Goal: Information Seeking & Learning: Learn about a topic

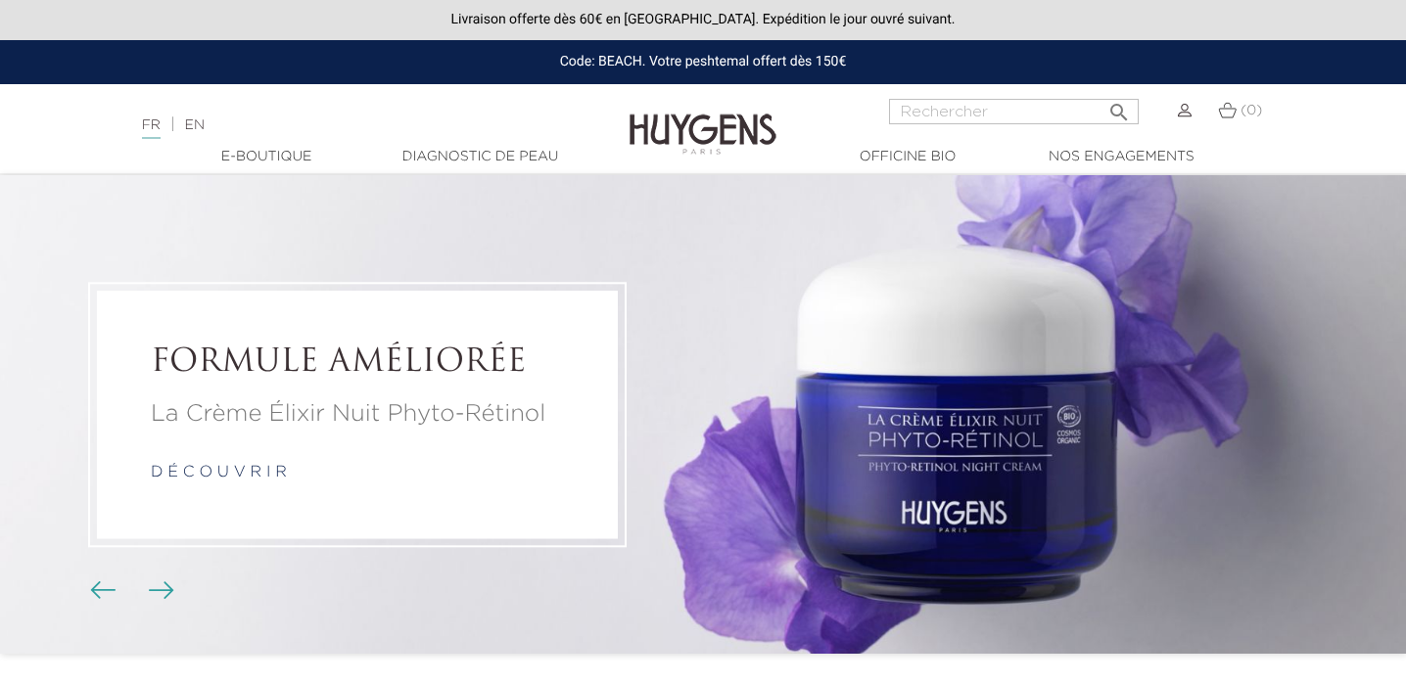
click at [694, 128] on img at bounding box center [702, 119] width 147 height 75
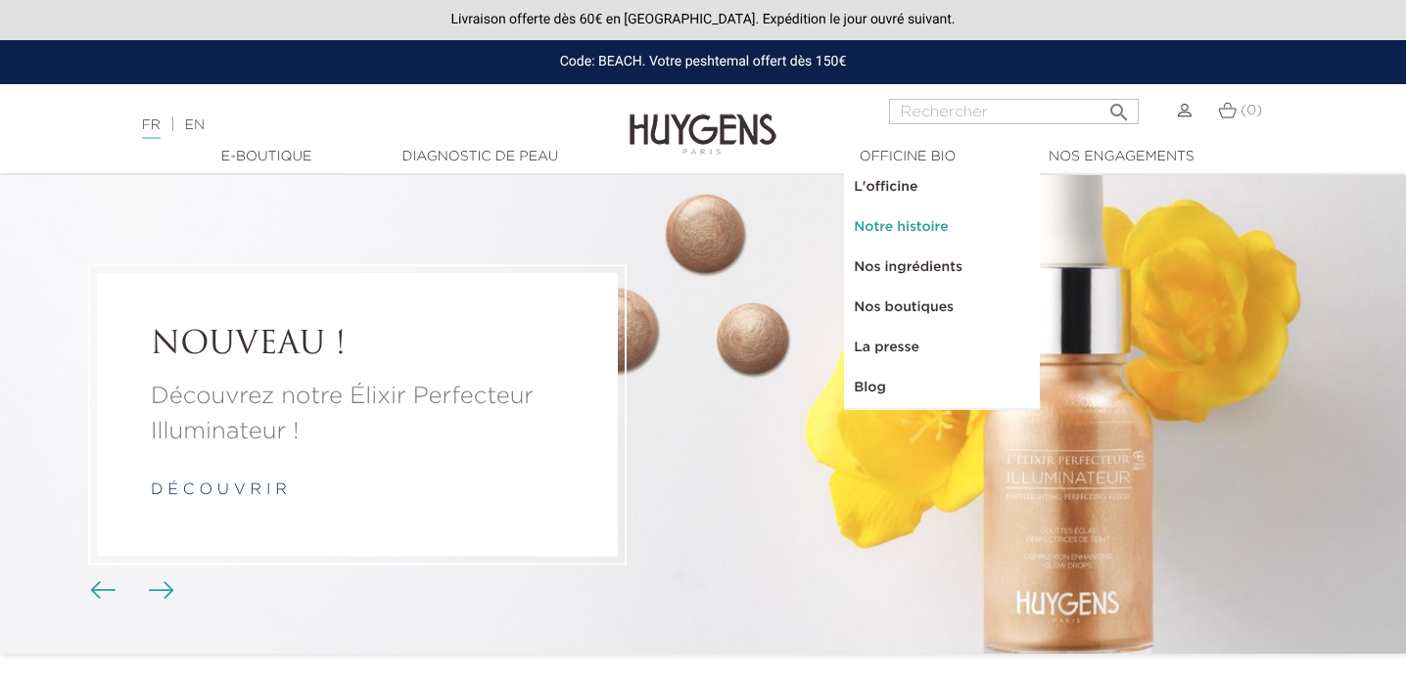
click at [897, 209] on link "Notre histoire" at bounding box center [942, 228] width 196 height 40
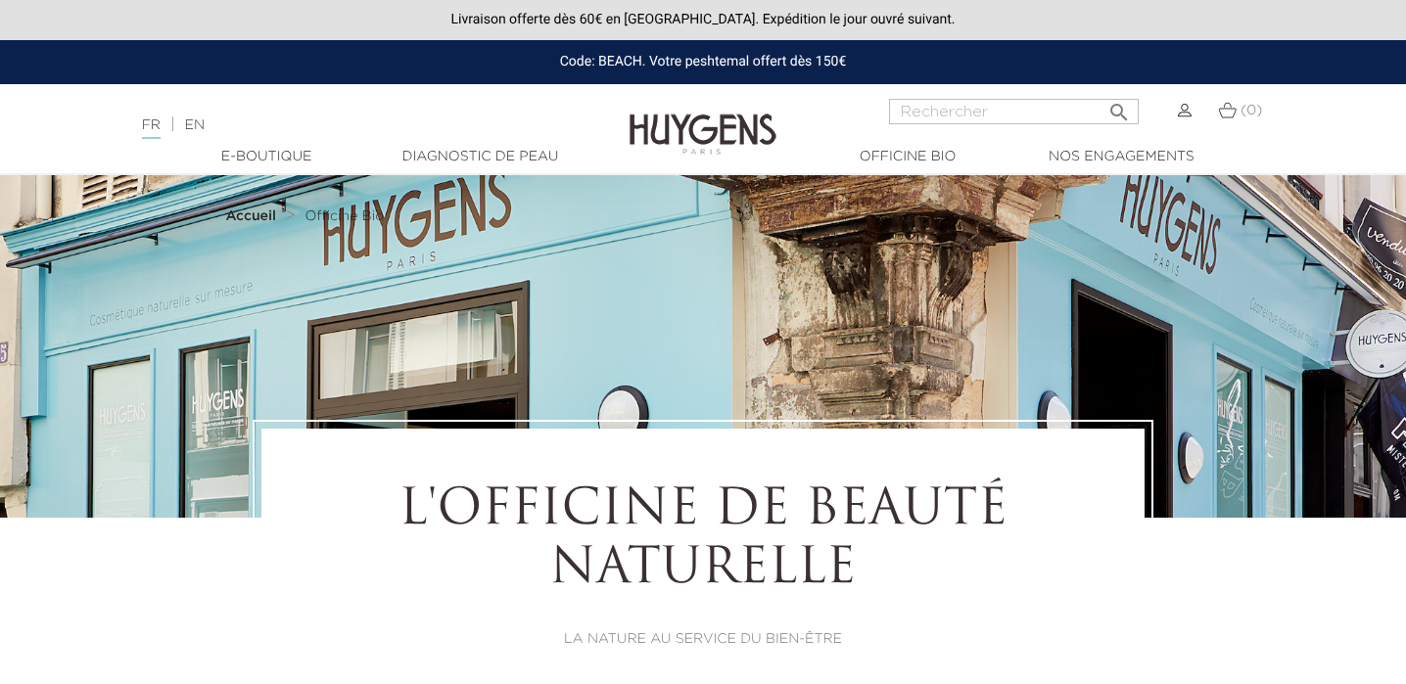
select select "FR"
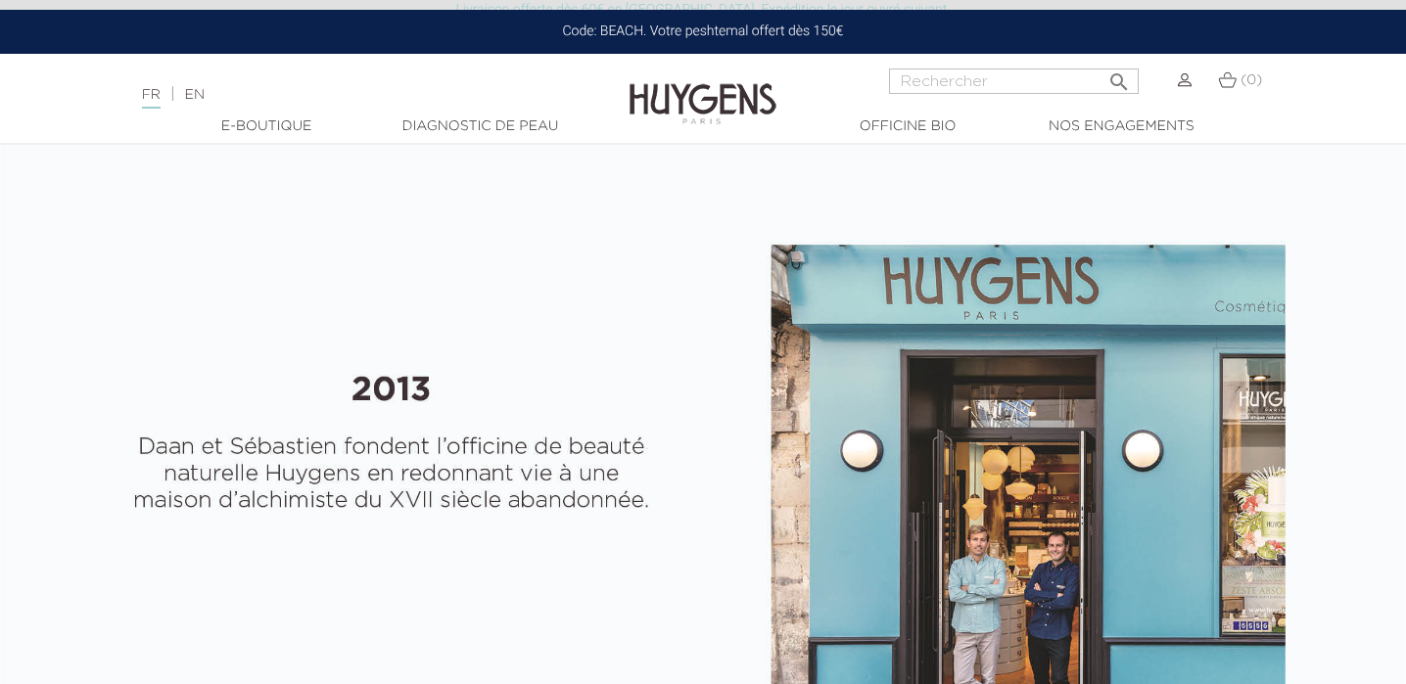
scroll to position [661, 0]
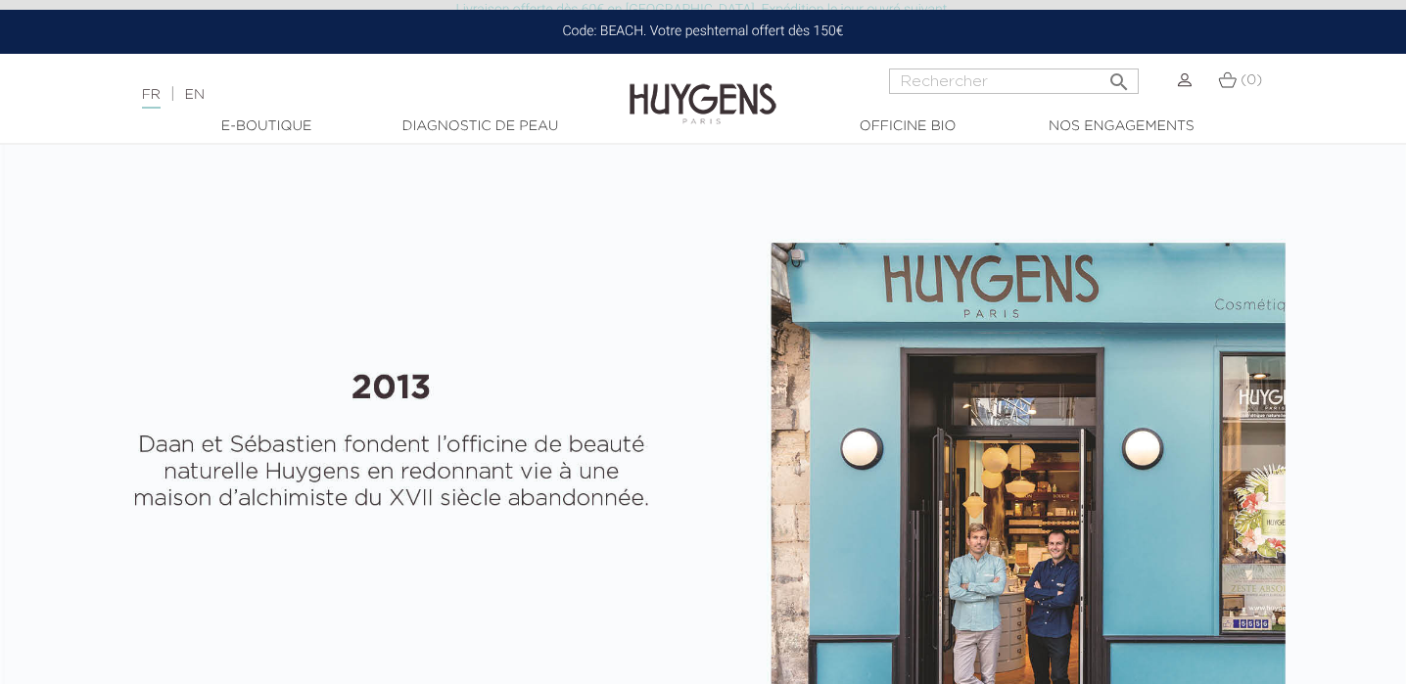
click at [641, 94] on img at bounding box center [702, 89] width 147 height 75
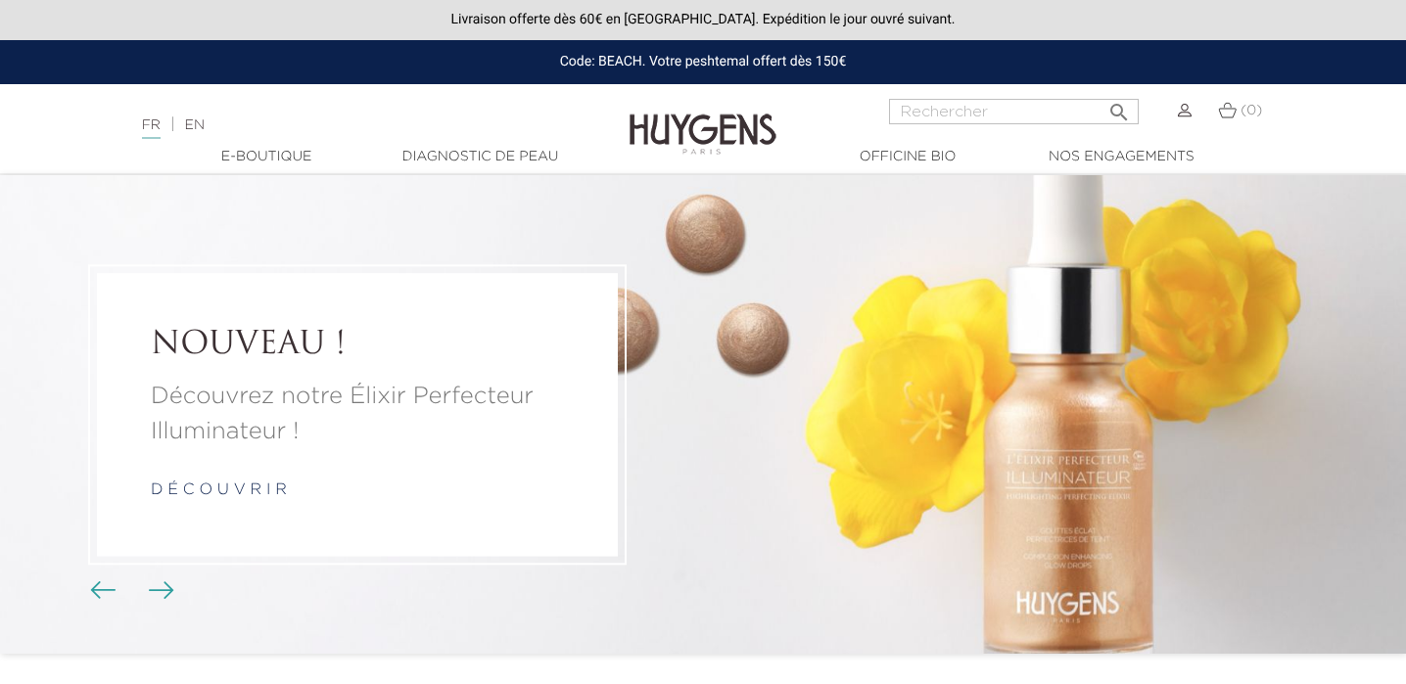
click at [167, 593] on img "Boutons du carrousel" at bounding box center [161, 590] width 25 height 18
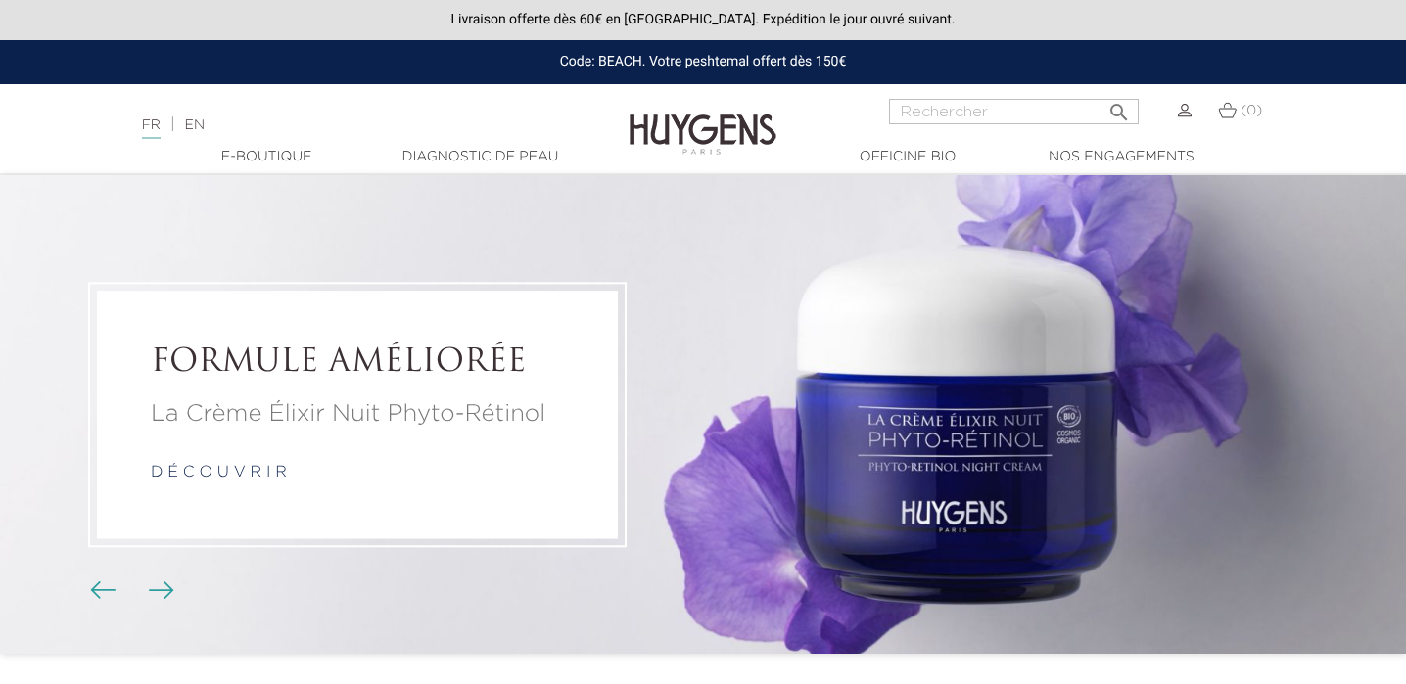
click at [93, 575] on span "Boutons du carrousel" at bounding box center [102, 588] width 29 height 29
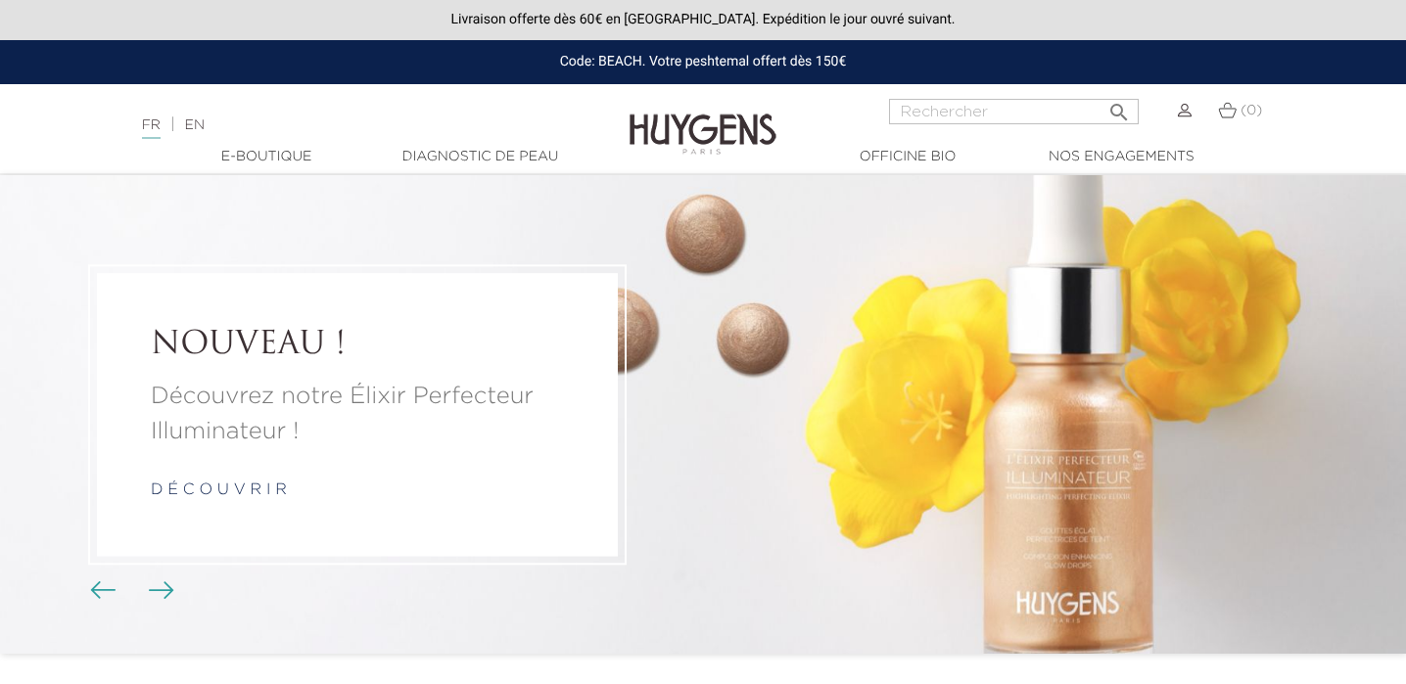
click at [93, 575] on span "Boutons du carrousel" at bounding box center [102, 588] width 29 height 29
click at [134, 590] on div "Précédent Suivant" at bounding box center [130, 591] width 64 height 29
click at [157, 591] on img "Boutons du carrousel" at bounding box center [161, 590] width 25 height 18
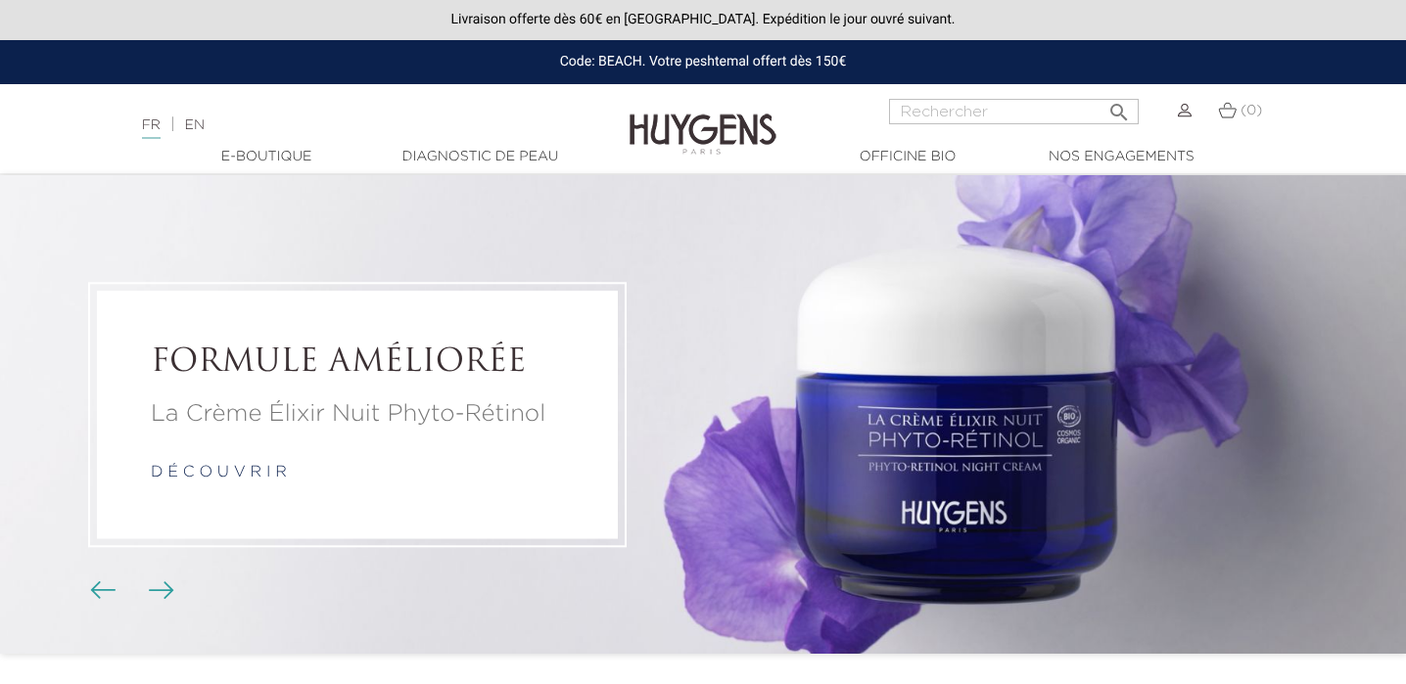
click at [157, 591] on img "Boutons du carrousel" at bounding box center [161, 590] width 25 height 18
click at [134, 592] on div "Précédent Suivant" at bounding box center [130, 591] width 64 height 29
click at [160, 592] on img "Boutons du carrousel" at bounding box center [161, 590] width 25 height 18
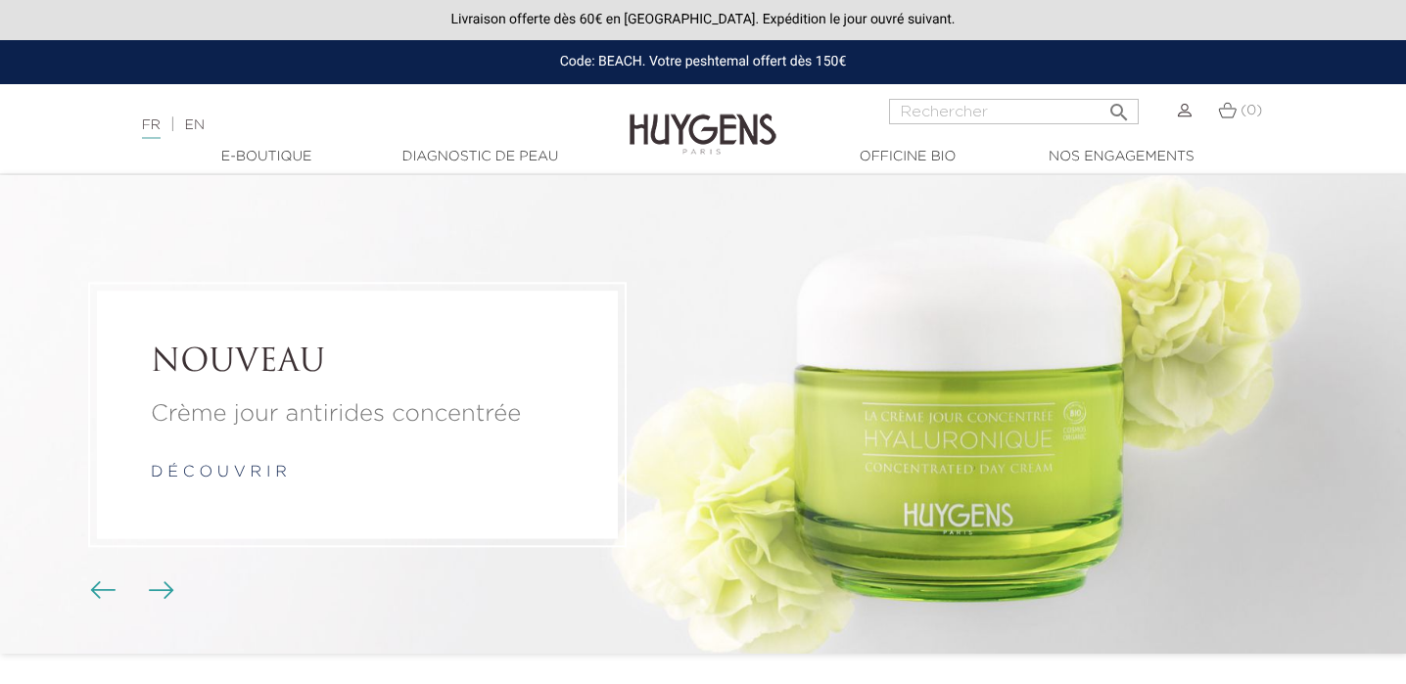
click at [152, 588] on img "Boutons du carrousel" at bounding box center [161, 590] width 25 height 18
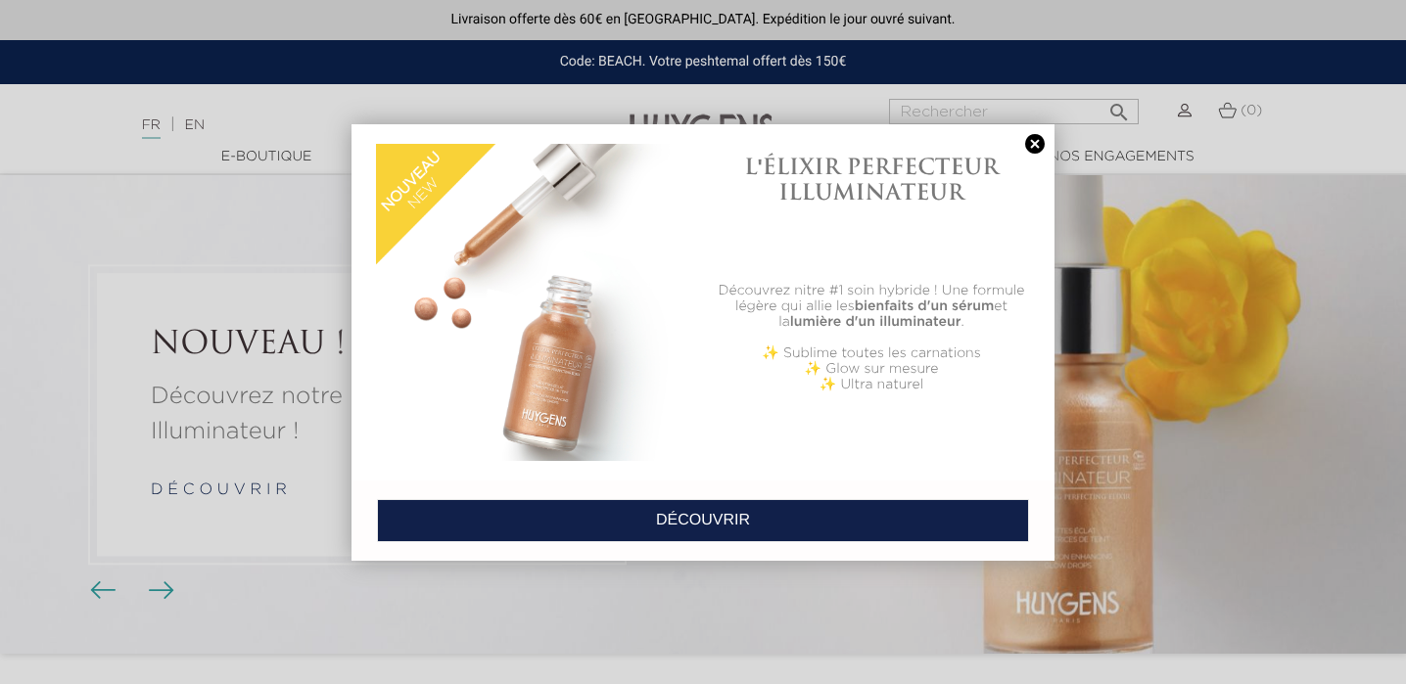
drag, startPoint x: 1034, startPoint y: 138, endPoint x: 1018, endPoint y: 146, distance: 17.5
click at [1034, 138] on link at bounding box center [1034, 144] width 27 height 21
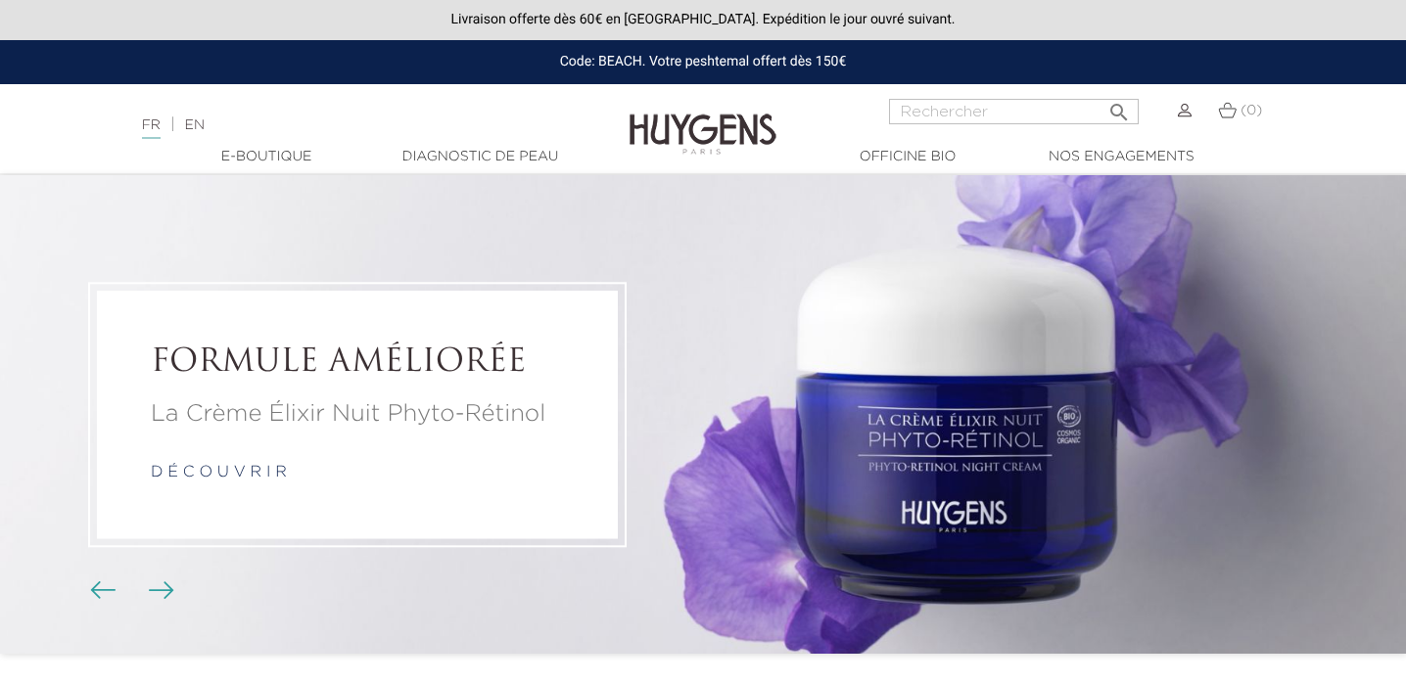
click at [91, 597] on img "Boutons du carrousel" at bounding box center [102, 590] width 25 height 18
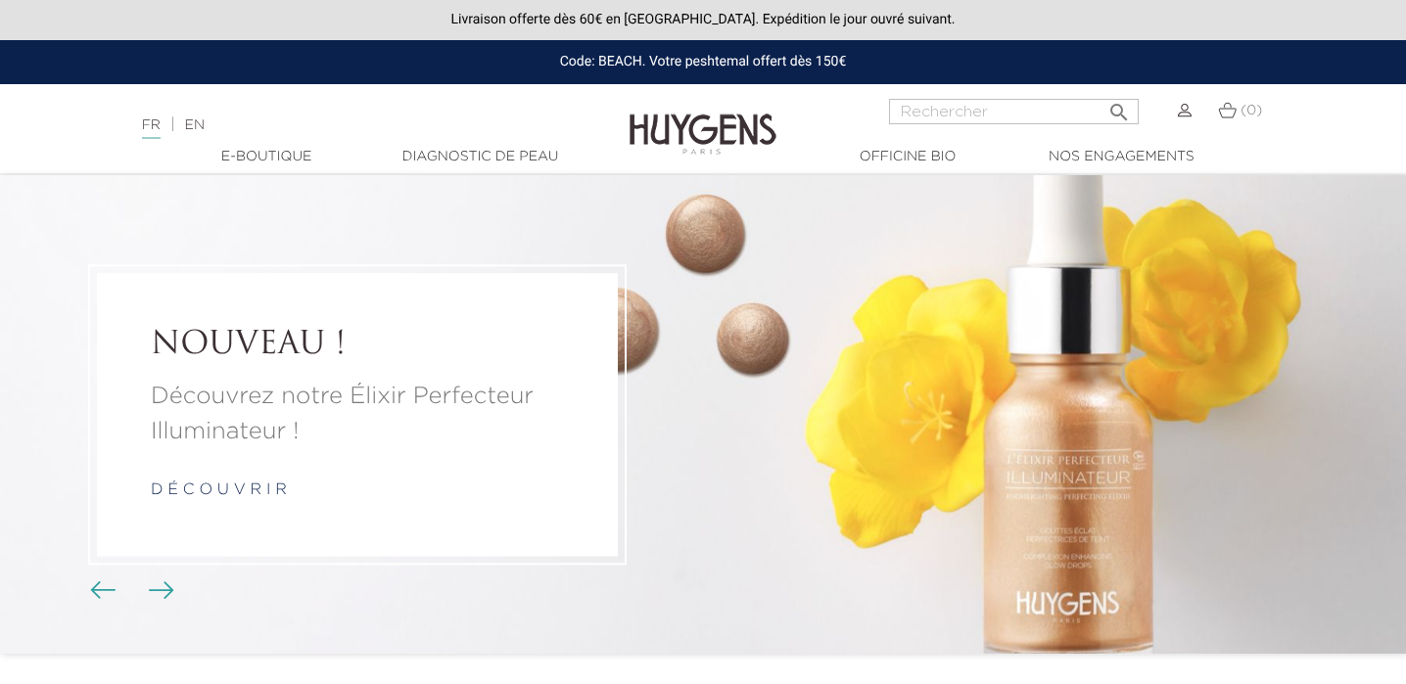
click at [1021, 329] on li "NOUVEAU ! Découvrez notre Élixir Perfecteur Illuminateur ! d é c o u v r i r" at bounding box center [703, 414] width 1406 height 479
click at [265, 489] on link "d é c o u v r i r" at bounding box center [219, 491] width 136 height 16
